Goal: Transaction & Acquisition: Book appointment/travel/reservation

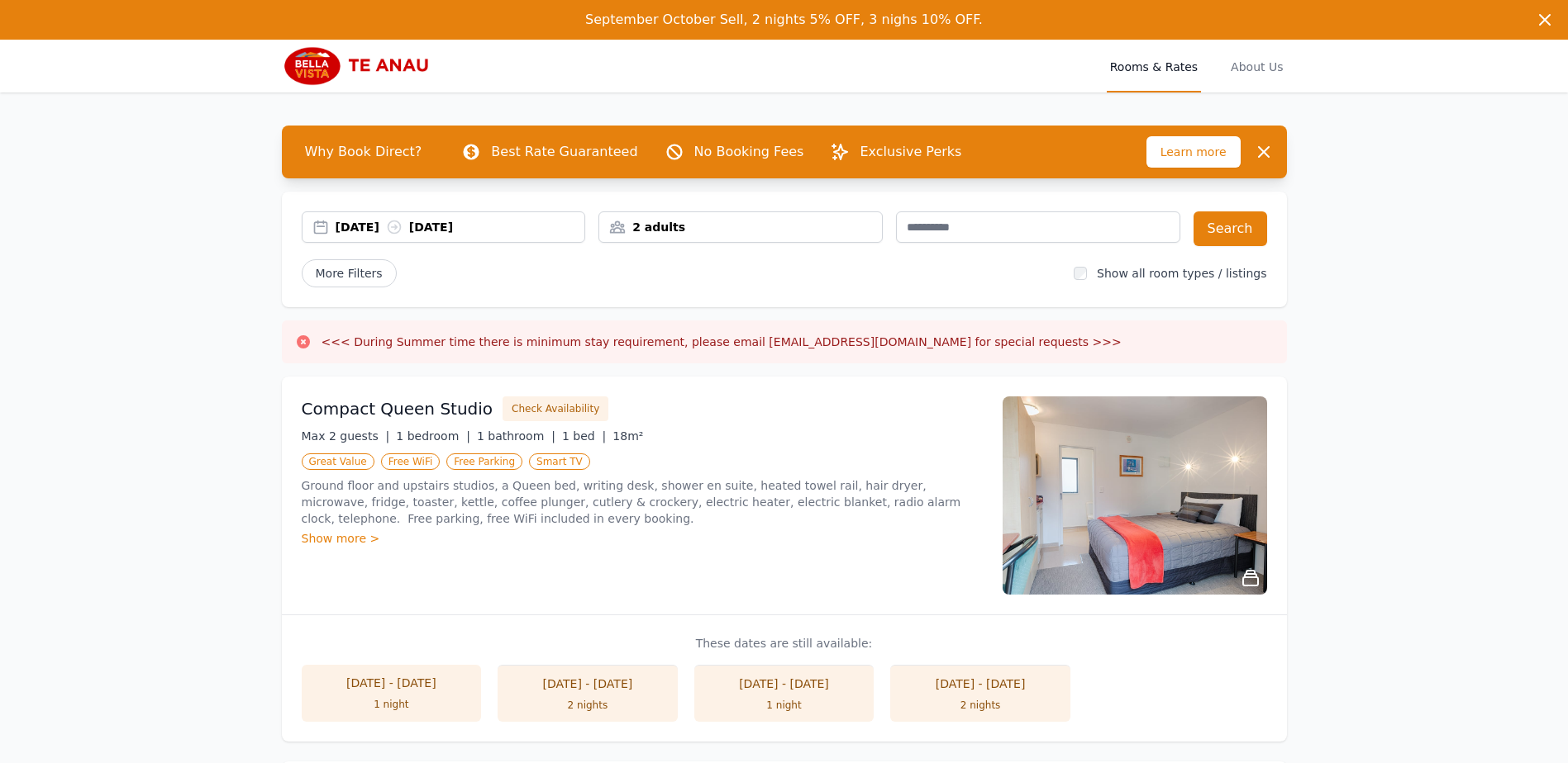
click at [345, 226] on div "[DATE] [DATE]" at bounding box center [460, 226] width 250 height 16
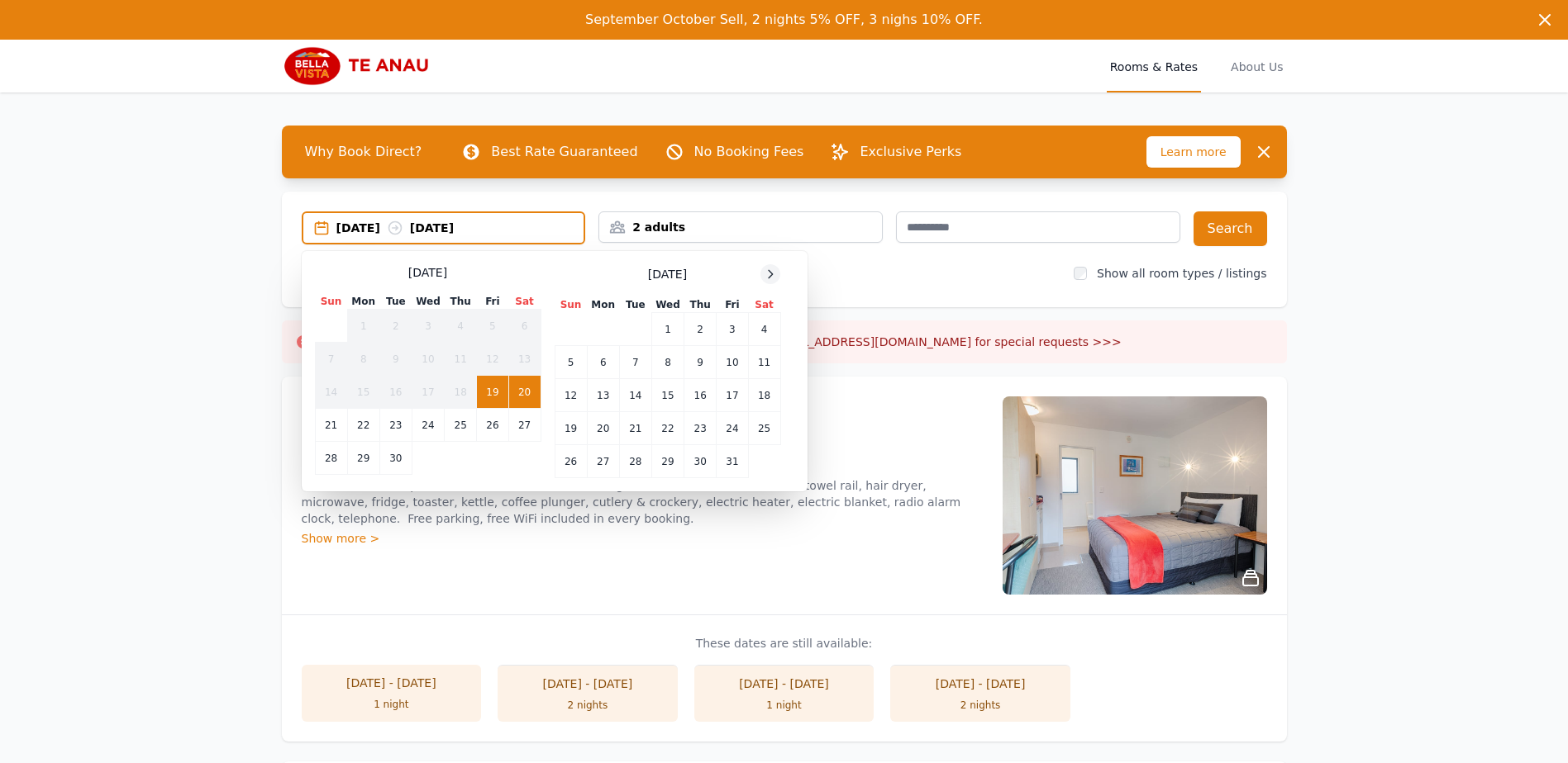
click at [768, 272] on icon at bounding box center [769, 274] width 13 height 13
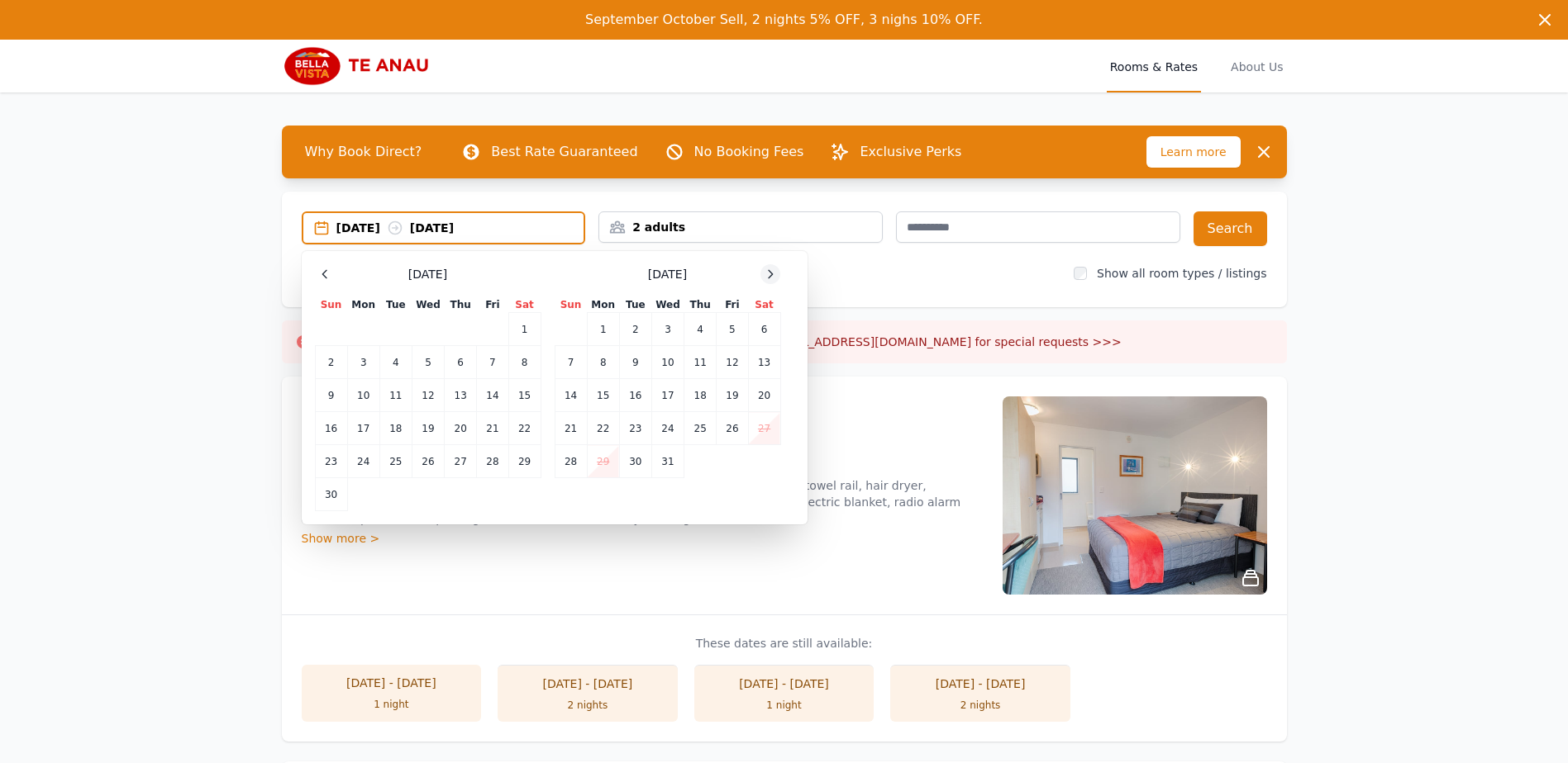
click at [768, 272] on icon at bounding box center [769, 274] width 13 height 13
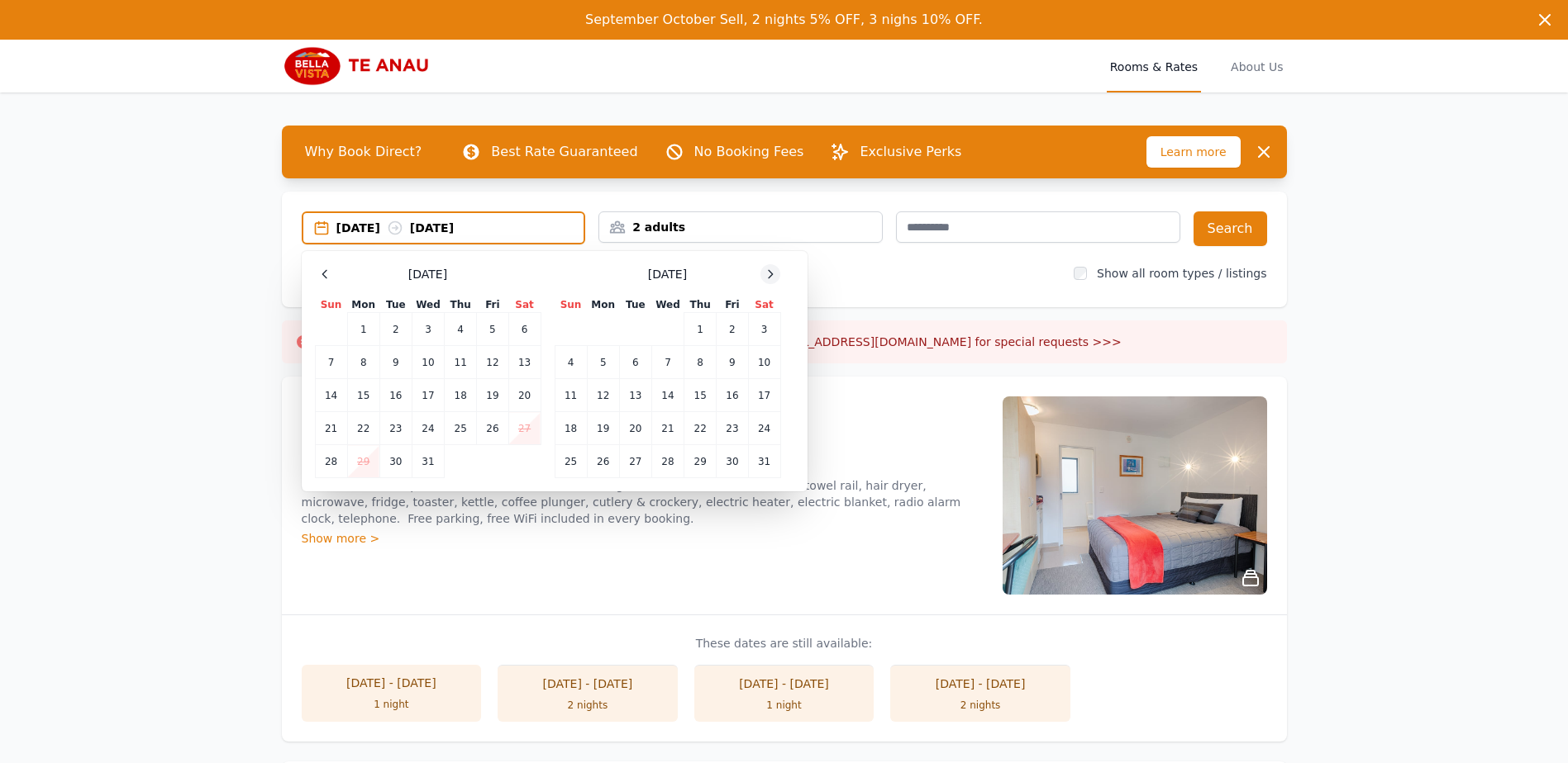
click at [768, 272] on icon at bounding box center [769, 274] width 13 height 13
click at [642, 367] on td "10" at bounding box center [634, 363] width 32 height 33
click at [695, 360] on td "12" at bounding box center [700, 363] width 32 height 33
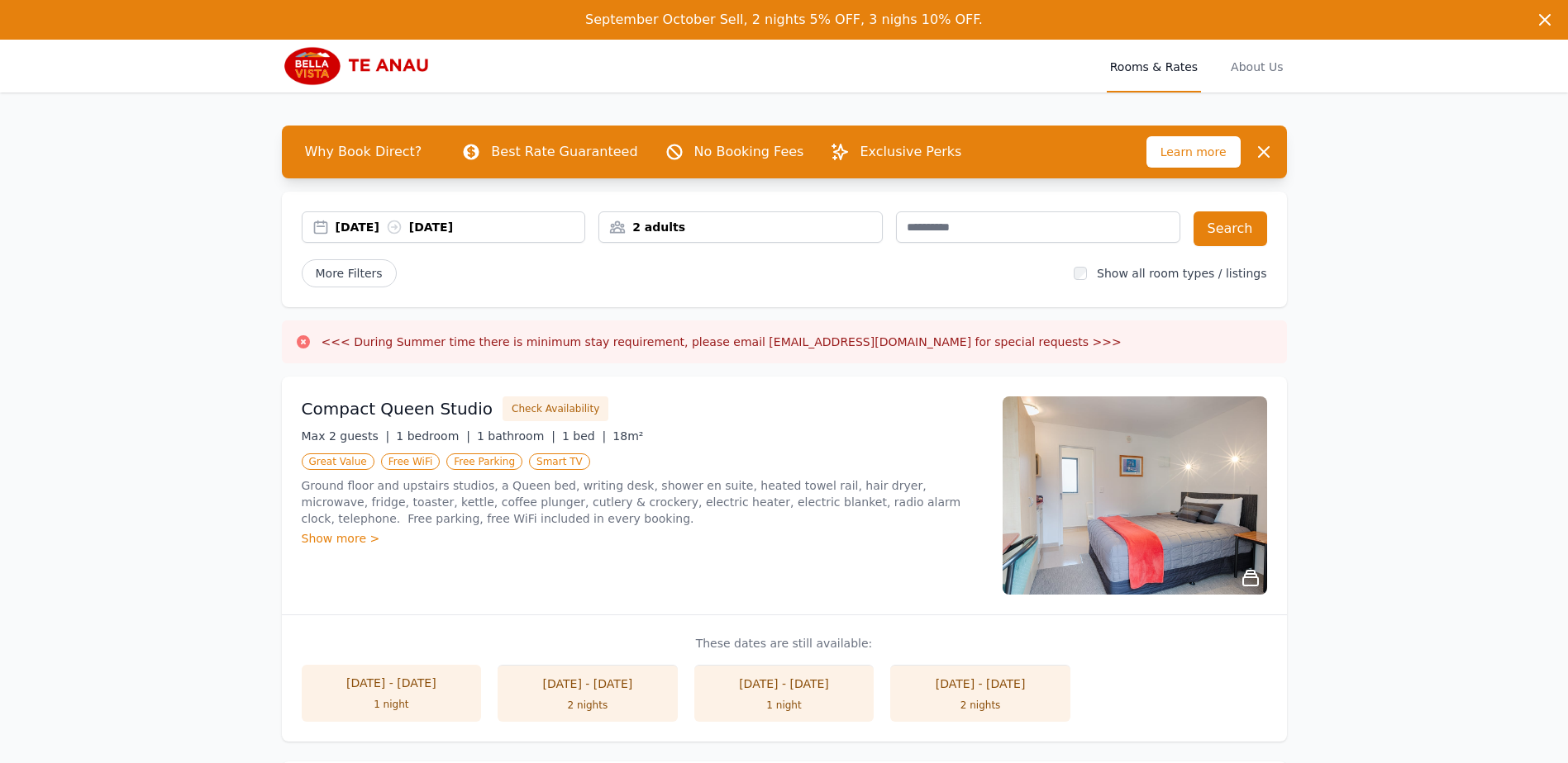
click at [727, 217] on div "2 adults" at bounding box center [740, 227] width 284 height 31
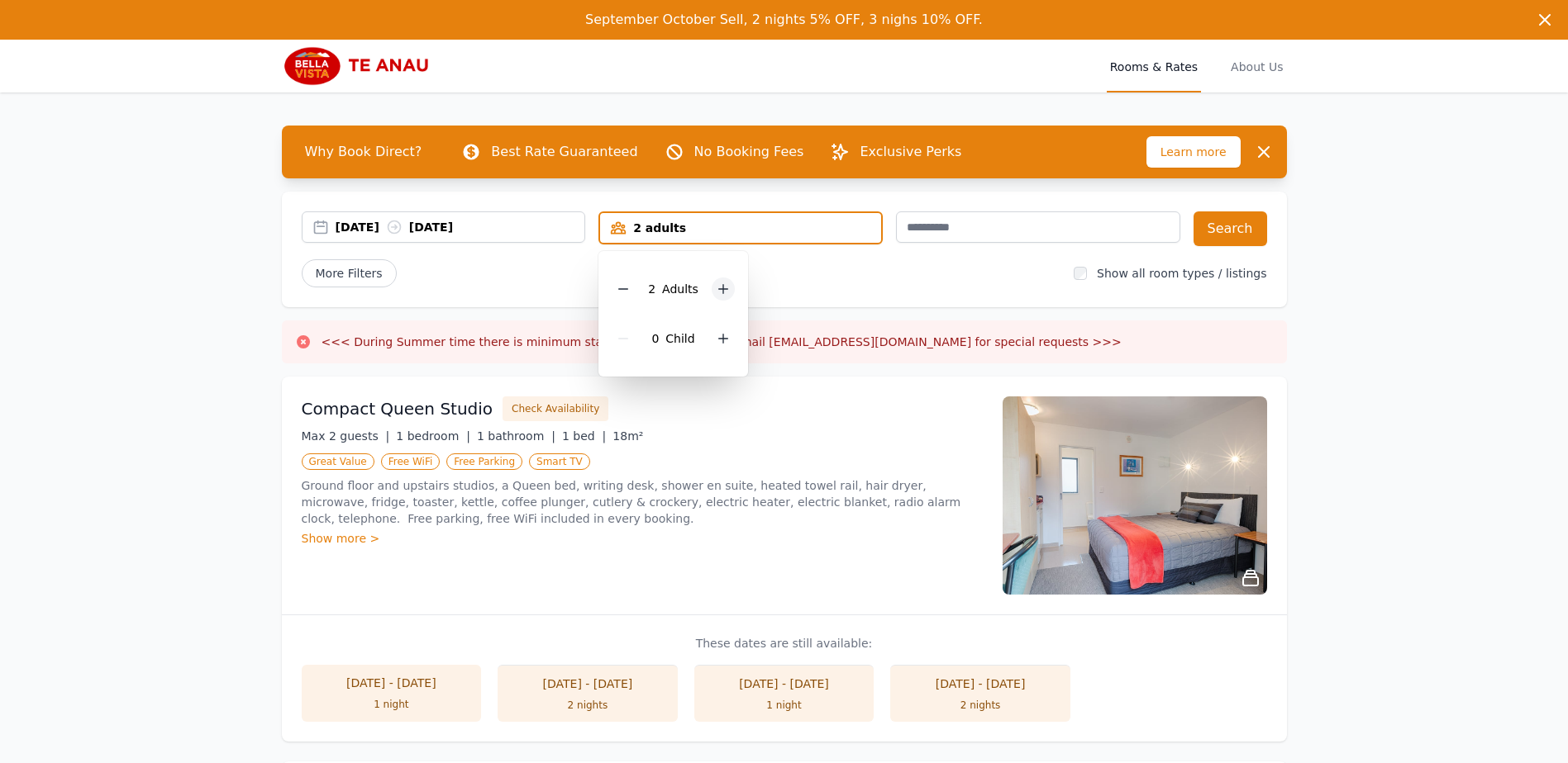
click at [725, 286] on icon at bounding box center [723, 289] width 13 height 13
click at [790, 273] on div "More Filters" at bounding box center [681, 273] width 760 height 29
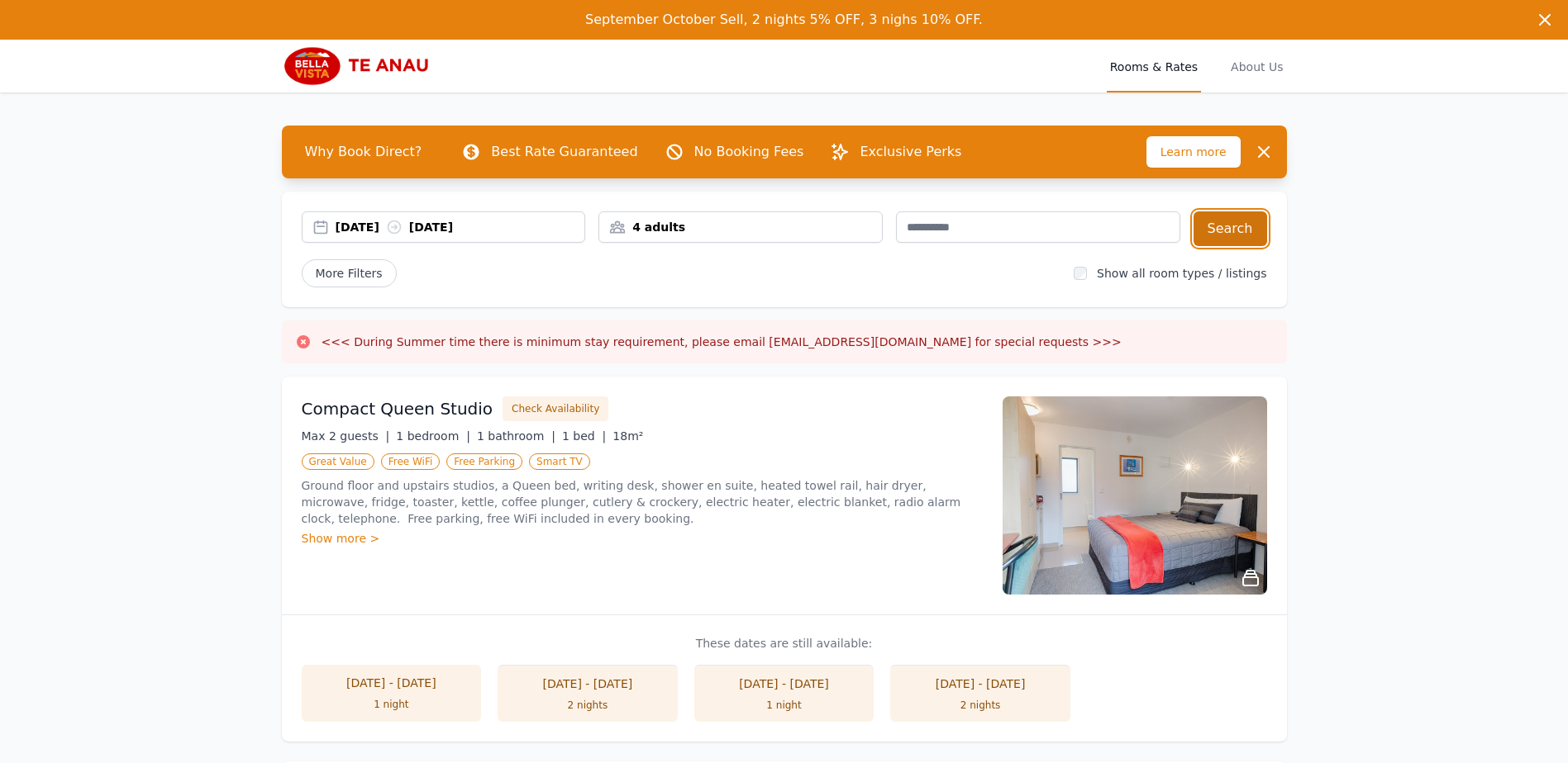
click at [1224, 228] on button "Search" at bounding box center [1230, 229] width 73 height 35
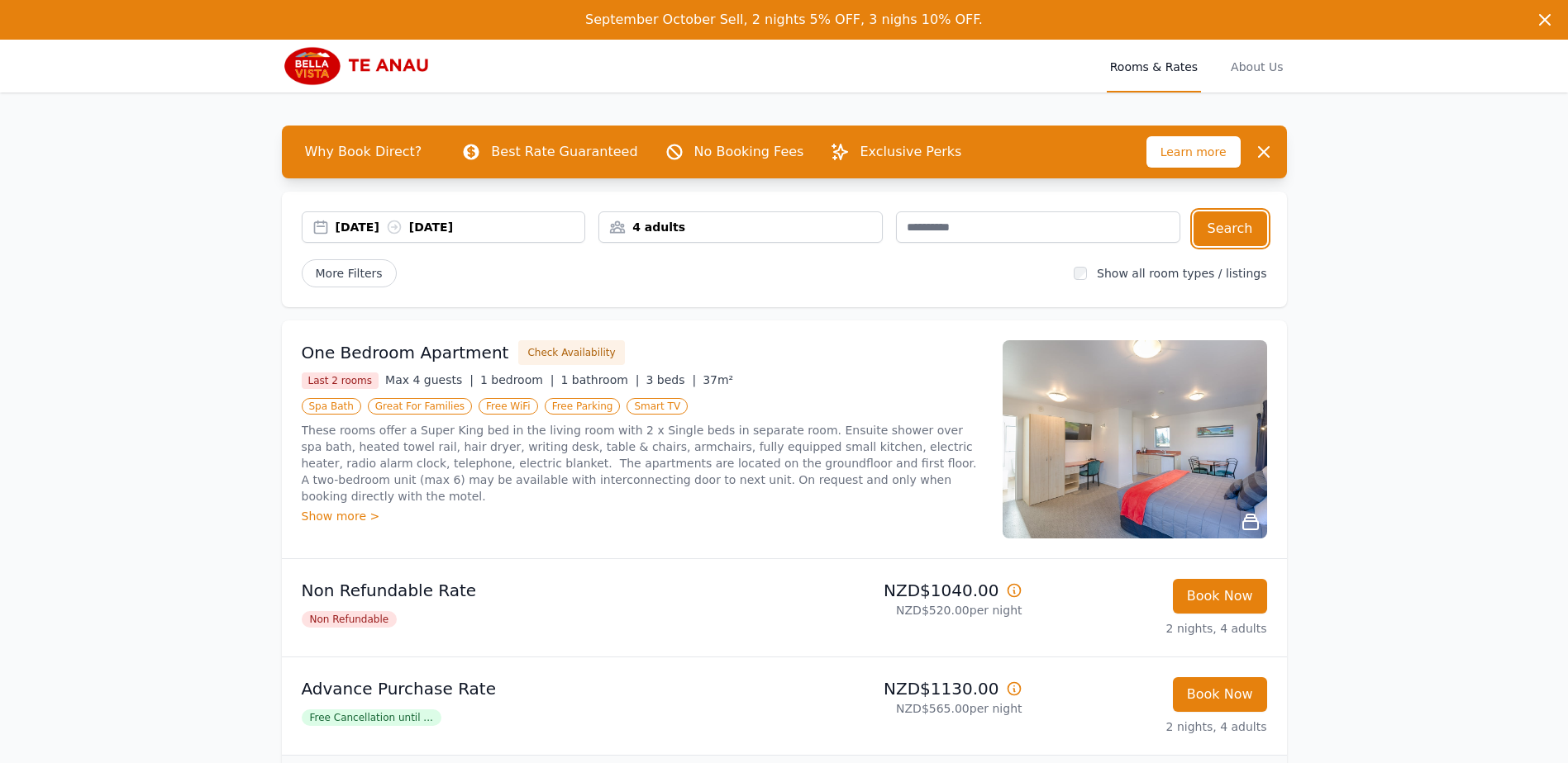
click at [663, 227] on div "4 adults" at bounding box center [740, 226] width 283 height 16
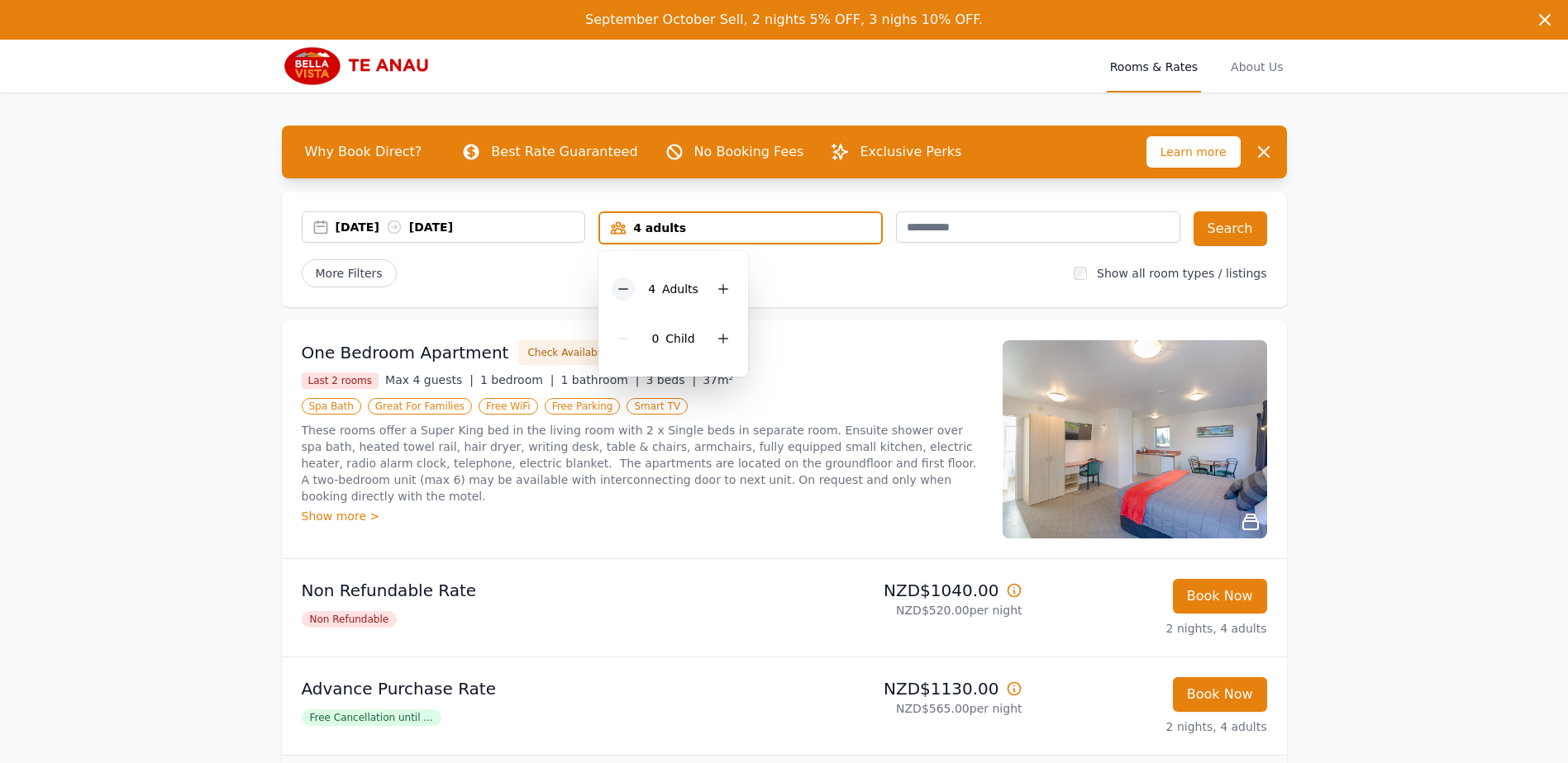
click at [624, 289] on icon at bounding box center [622, 289] width 13 height 13
click at [800, 288] on div "[DATE] [DATE] 2 adults 2 Adult s 0 Child Search More Filters Show all room type…" at bounding box center [784, 250] width 1005 height 116
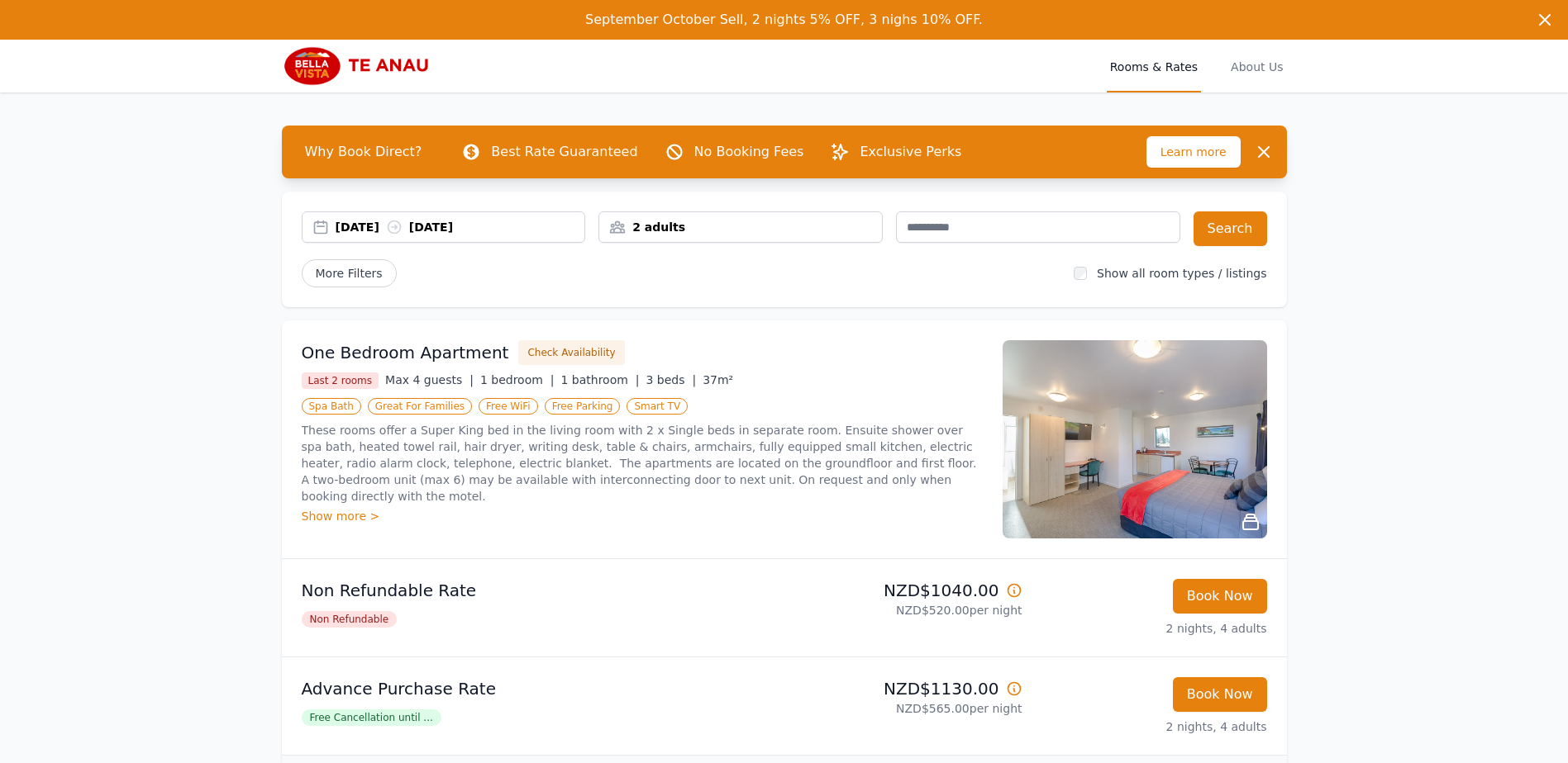
click at [1252, 523] on icon at bounding box center [1250, 522] width 20 height 20
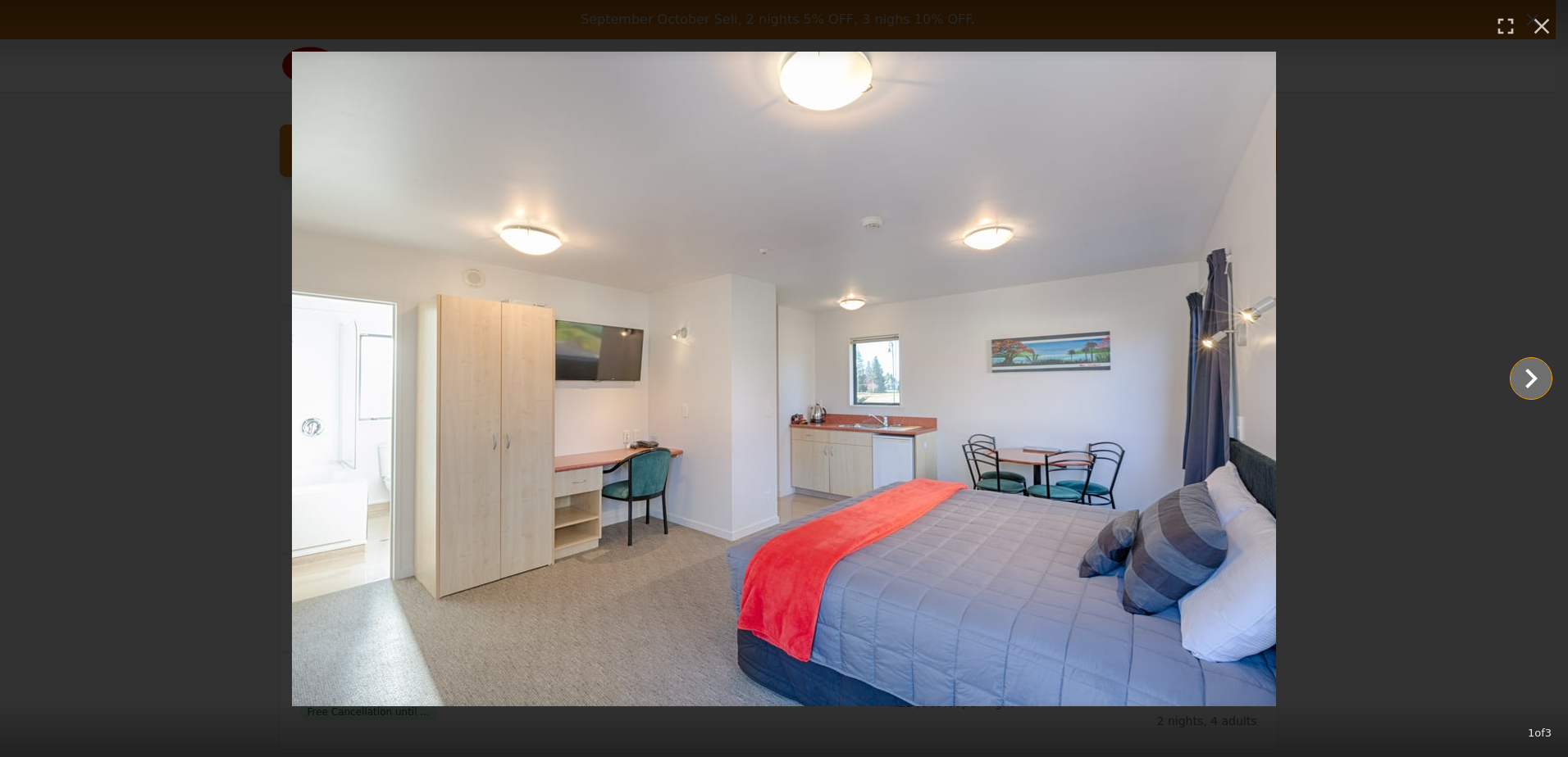
click at [1530, 378] on icon "Show slide 2 of 3" at bounding box center [1531, 379] width 39 height 39
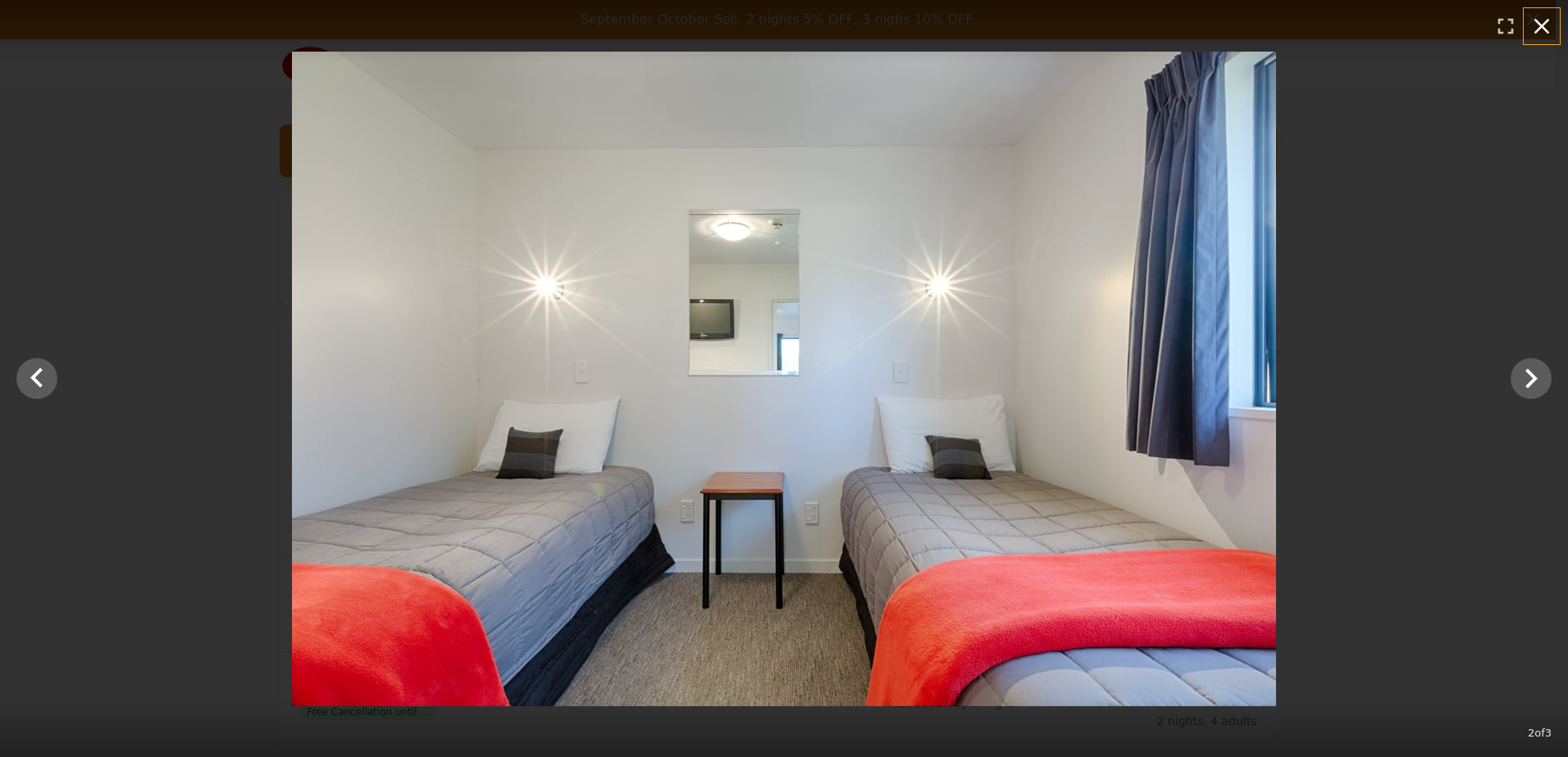
click at [1542, 15] on icon "button" at bounding box center [1541, 26] width 27 height 27
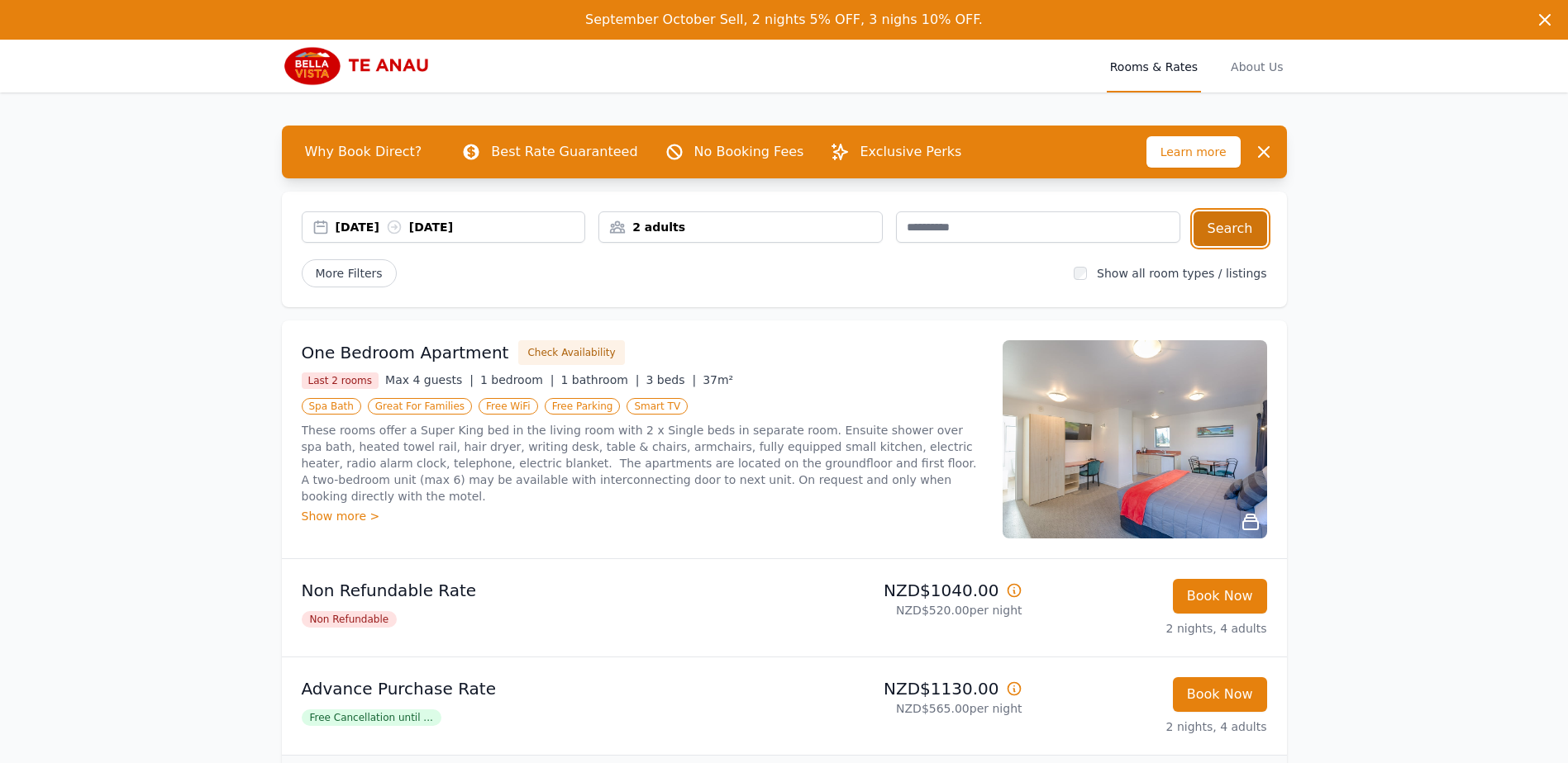
click at [1244, 232] on button "Search" at bounding box center [1230, 229] width 73 height 35
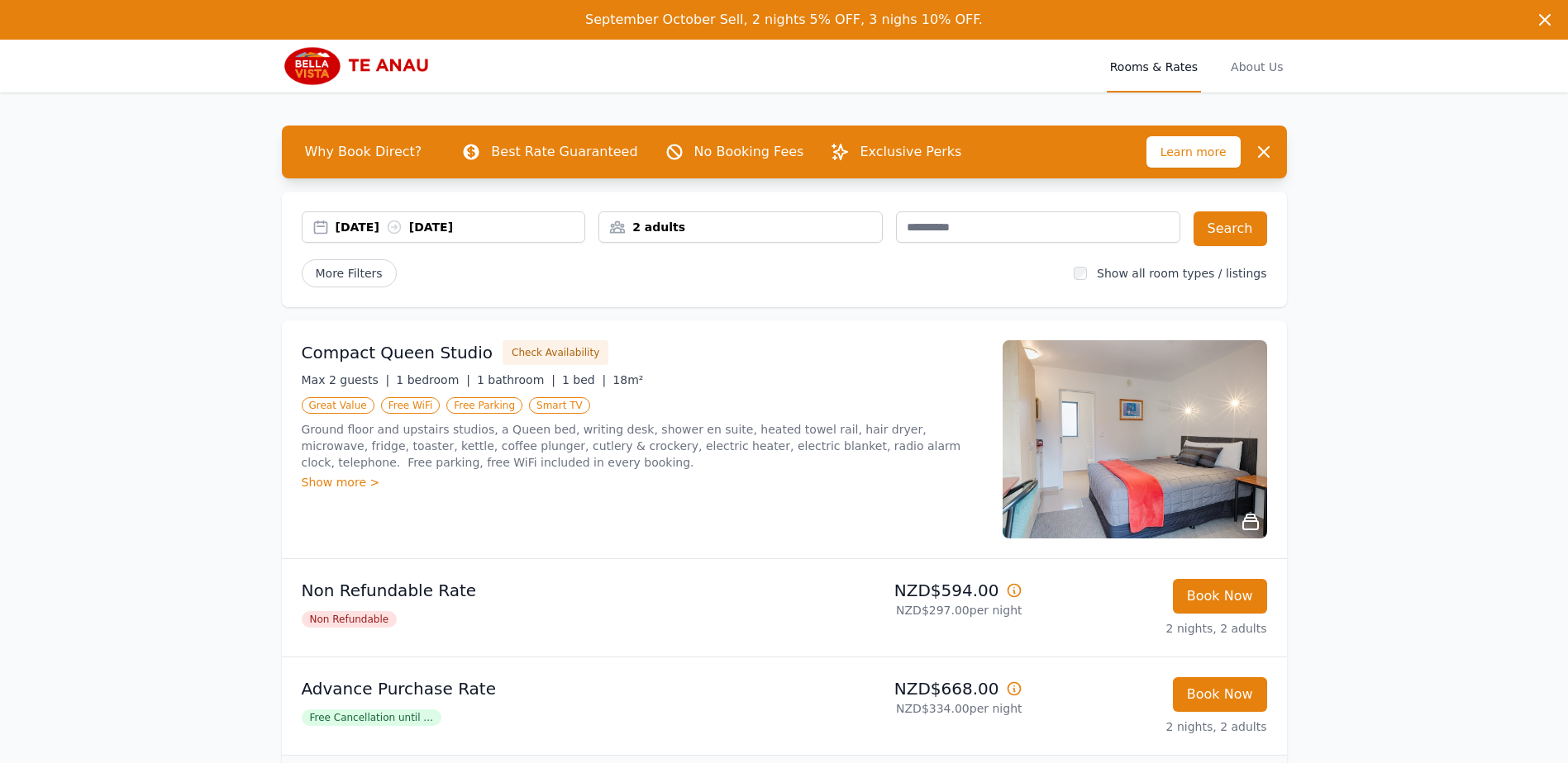
scroll to position [83, 0]
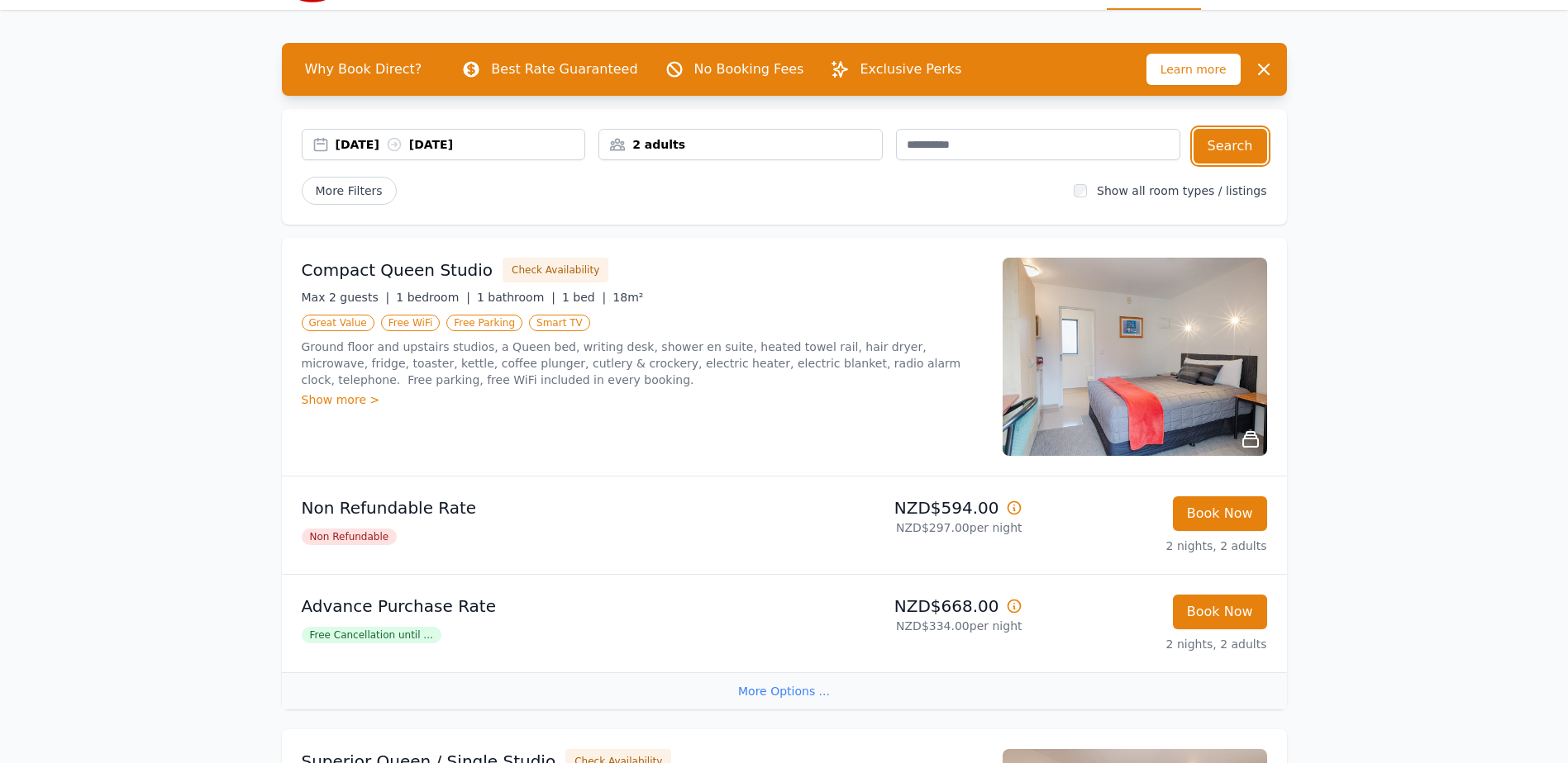
click at [689, 150] on div "2 adults" at bounding box center [740, 144] width 283 height 16
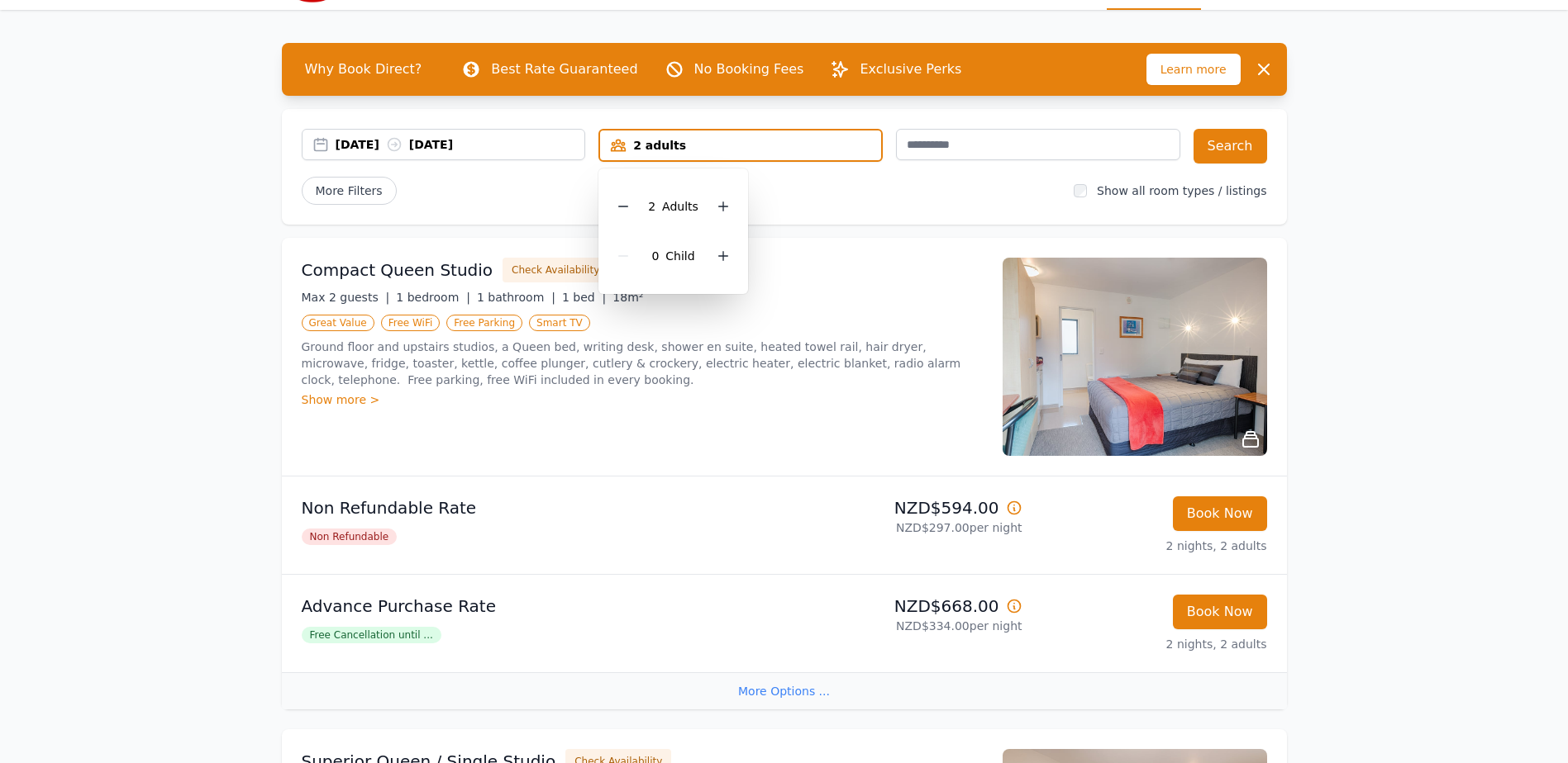
click at [852, 187] on div "More Filters" at bounding box center [681, 191] width 760 height 29
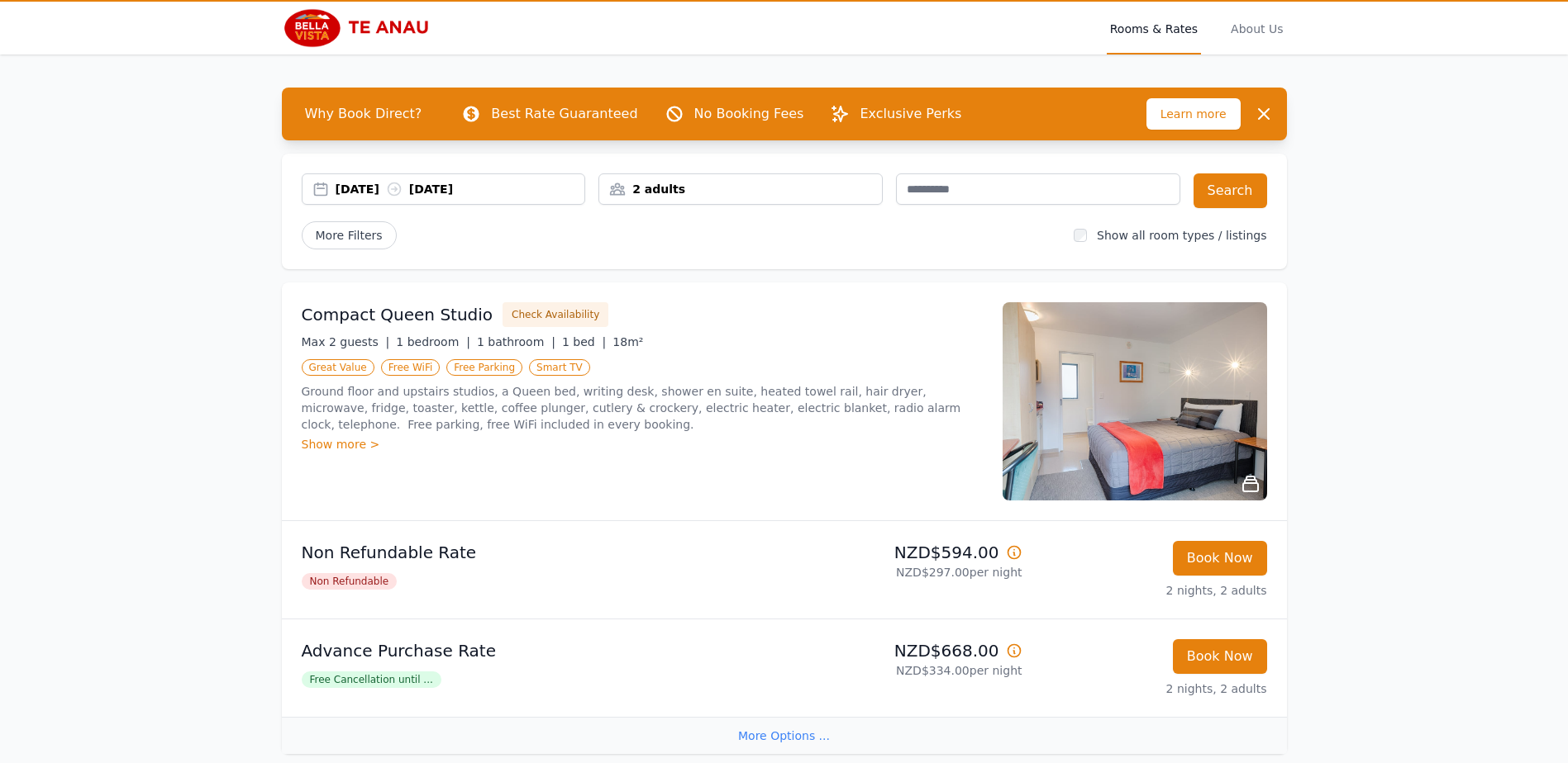
scroll to position [0, 0]
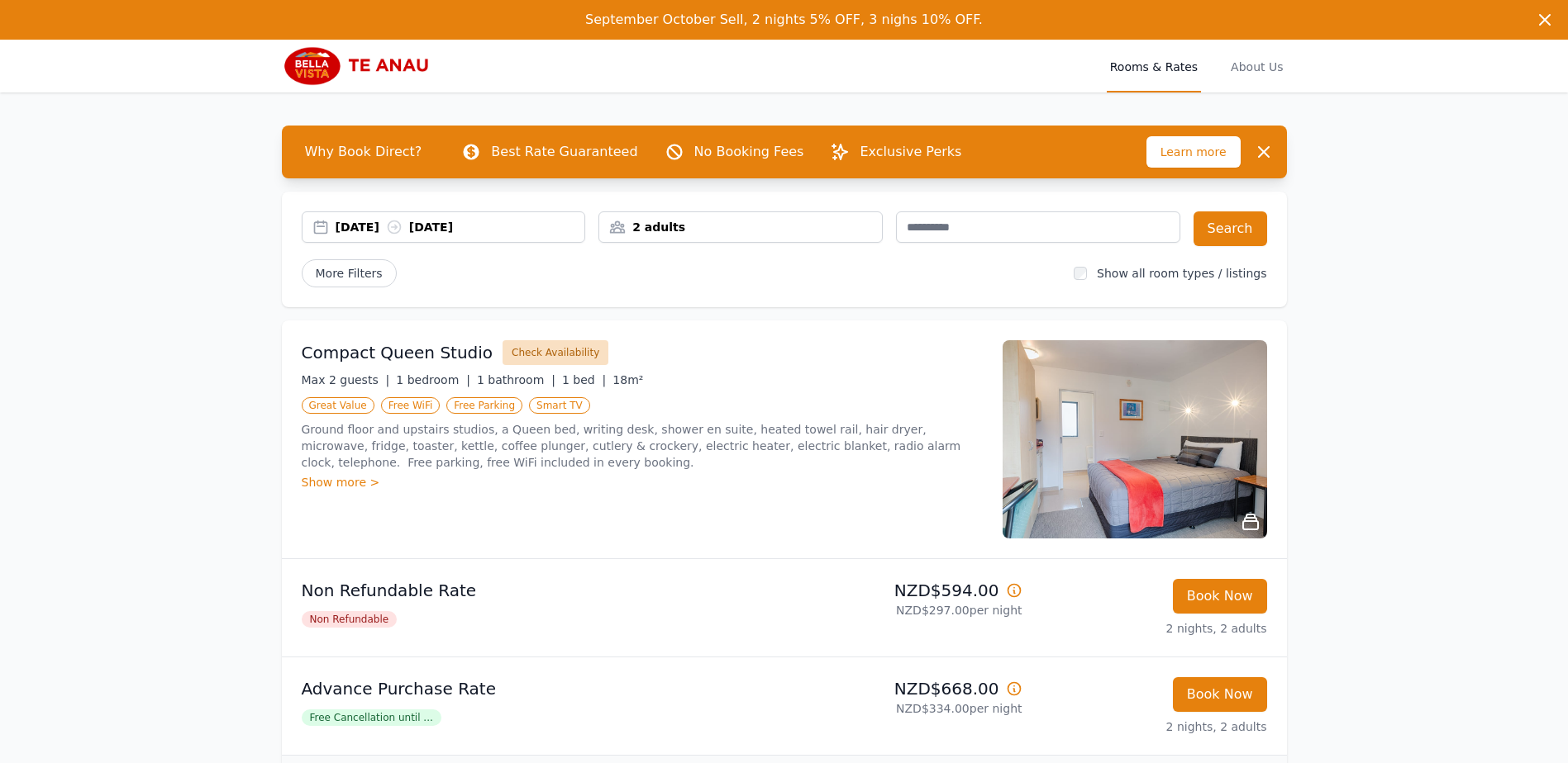
click at [538, 345] on button "Check Availability" at bounding box center [555, 353] width 105 height 25
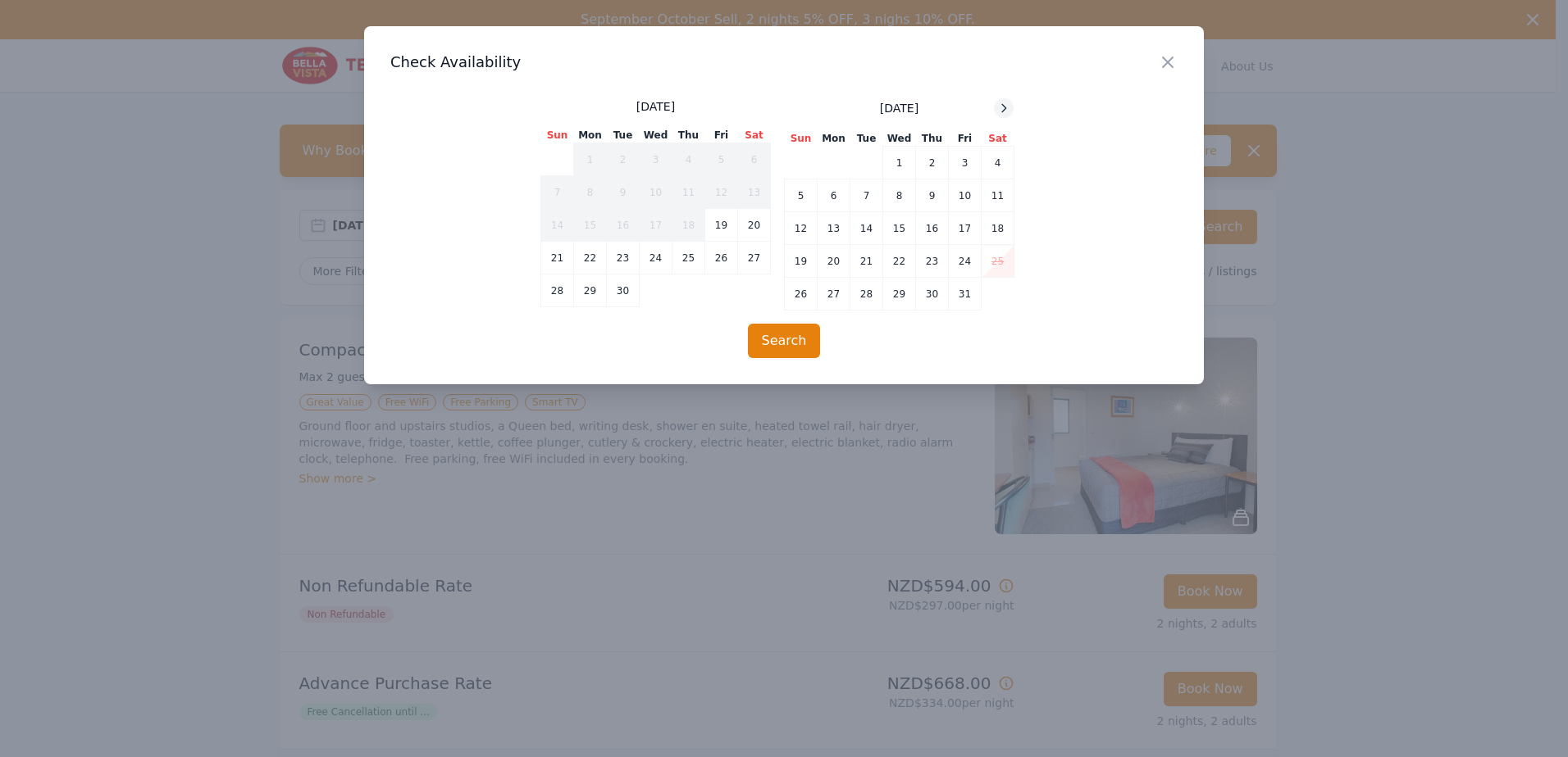
click at [997, 112] on div at bounding box center [1004, 108] width 20 height 20
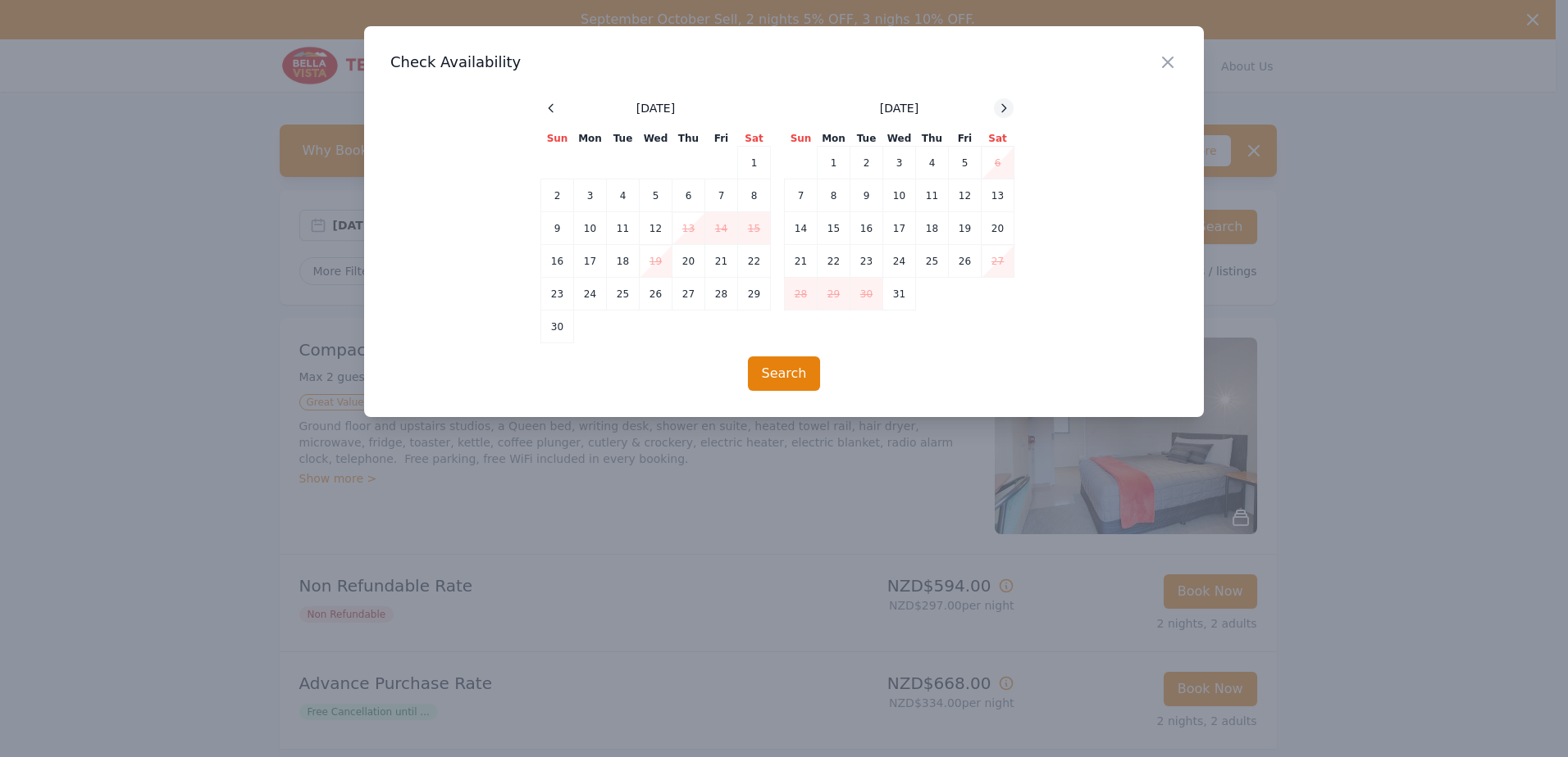
click at [997, 112] on div at bounding box center [1004, 108] width 20 height 20
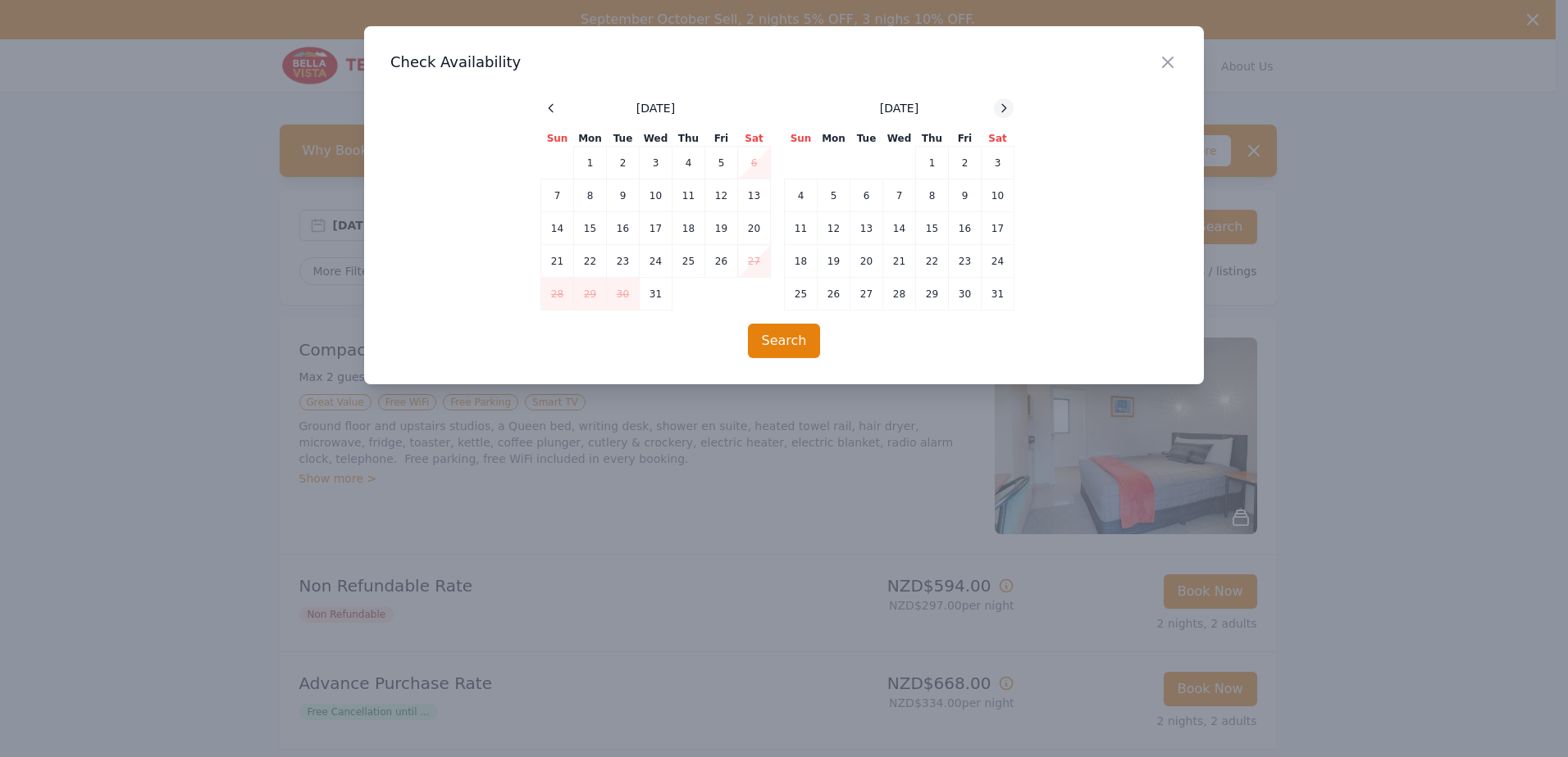
click at [997, 112] on div at bounding box center [1004, 108] width 20 height 20
click at [1159, 59] on icon "button" at bounding box center [1167, 62] width 20 height 20
